Goal: Find specific page/section

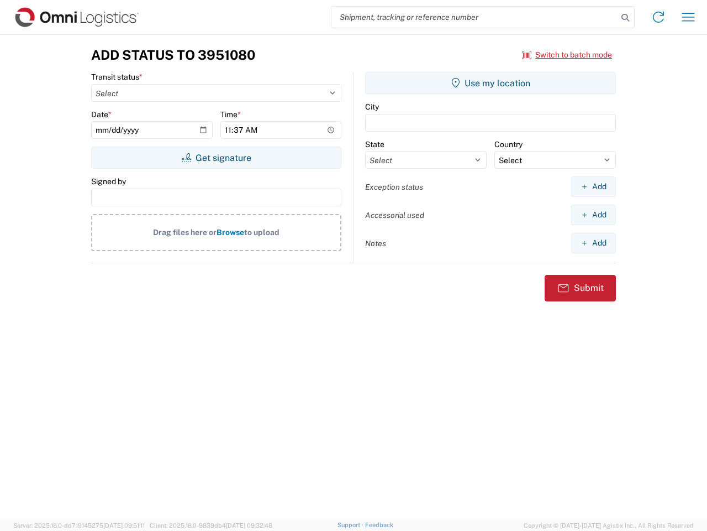
click at [475, 17] on input "search" at bounding box center [475, 17] width 286 height 21
click at [626, 18] on icon at bounding box center [625, 17] width 15 height 15
click at [659, 17] on icon at bounding box center [659, 17] width 18 height 18
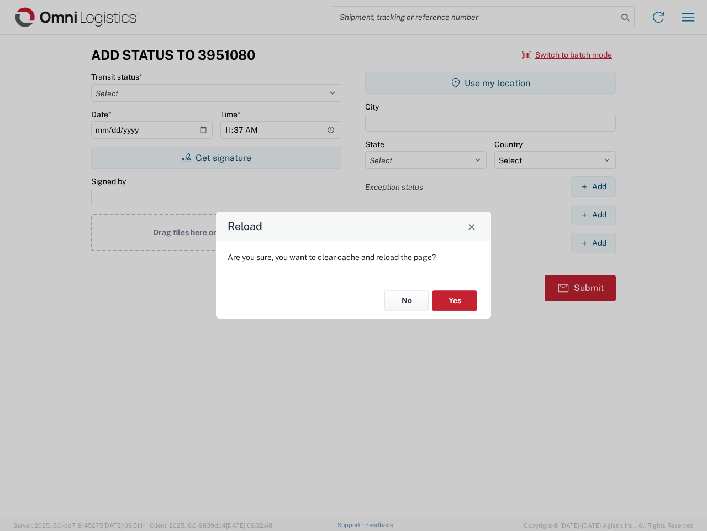
click at [689, 17] on div "Reload Are you sure, you want to clear cache and reload the page? No Yes" at bounding box center [353, 265] width 707 height 531
click at [568, 55] on div "Reload Are you sure, you want to clear cache and reload the page? No Yes" at bounding box center [353, 265] width 707 height 531
click at [216, 157] on div "Reload Are you sure, you want to clear cache and reload the page? No Yes" at bounding box center [353, 265] width 707 height 531
click at [491, 83] on div "Reload Are you sure, you want to clear cache and reload the page? No Yes" at bounding box center [353, 265] width 707 height 531
click at [594, 186] on div "Reload Are you sure, you want to clear cache and reload the page? No Yes" at bounding box center [353, 265] width 707 height 531
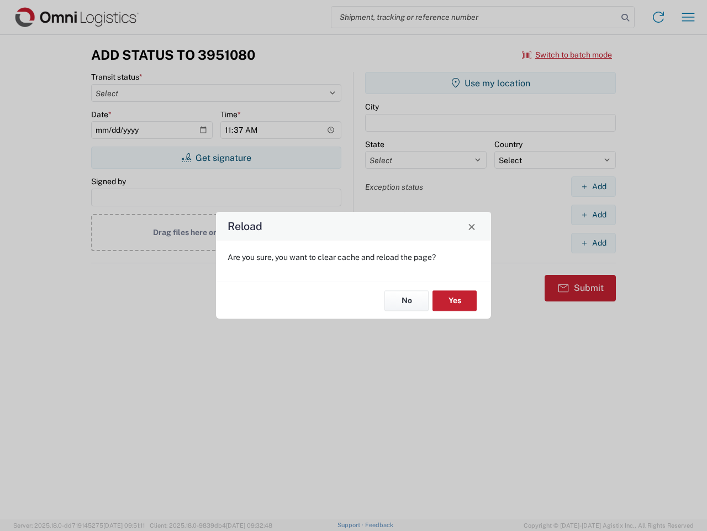
click at [594, 214] on div "Reload Are you sure, you want to clear cache and reload the page? No Yes" at bounding box center [353, 265] width 707 height 531
click at [594, 243] on div "Reload Are you sure, you want to clear cache and reload the page? No Yes" at bounding box center [353, 265] width 707 height 531
